Goal: Task Accomplishment & Management: Manage account settings

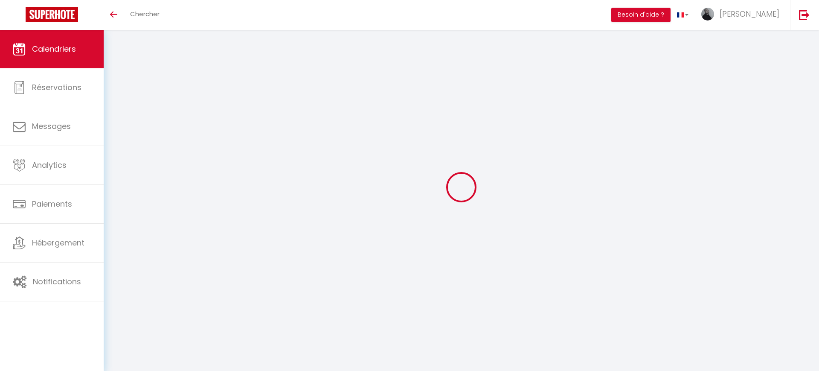
select select
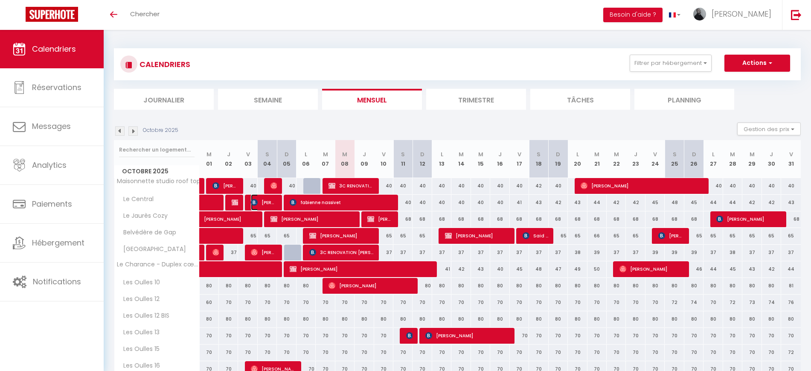
click at [267, 204] on span "[PERSON_NAME]" at bounding box center [264, 202] width 26 height 16
select select "OK"
select select "0"
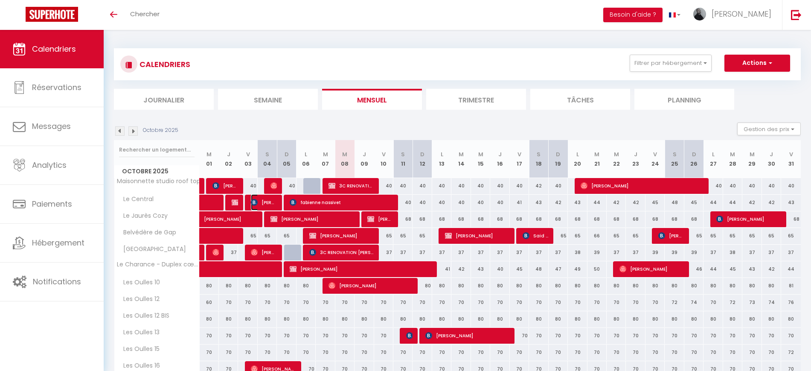
select select "1"
select select
